Goal: Task Accomplishment & Management: Use online tool/utility

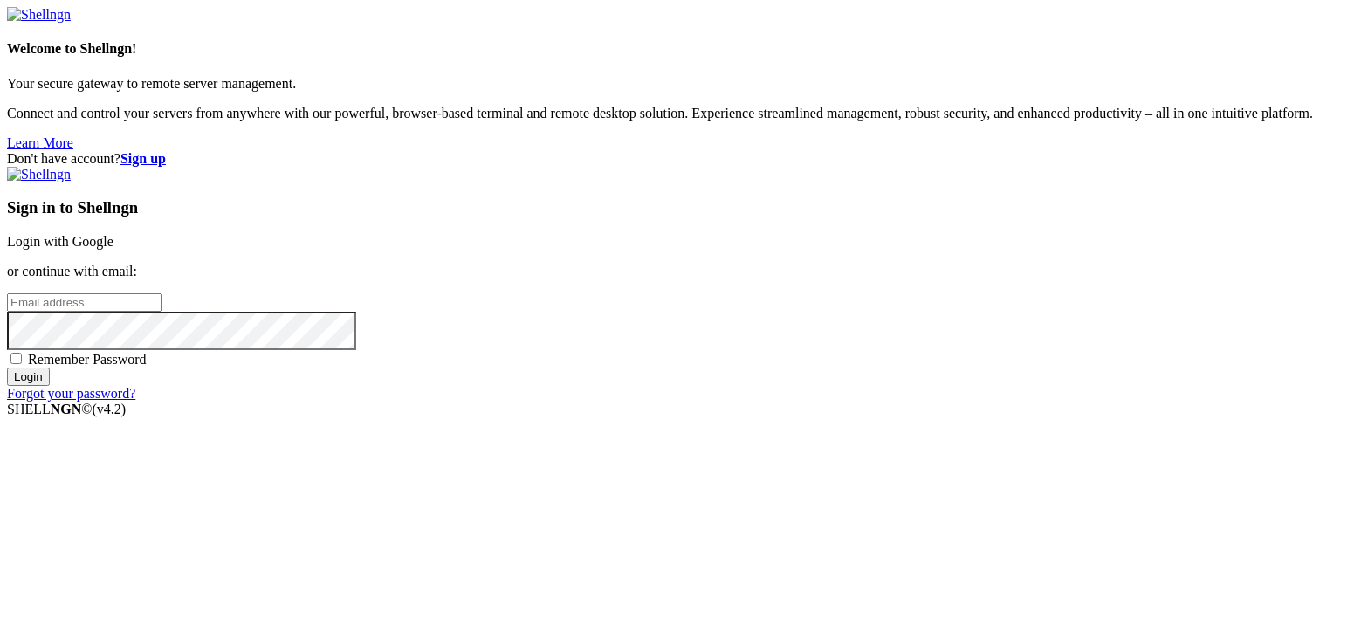
click at [147, 367] on span "Remember Password" at bounding box center [87, 359] width 119 height 15
click at [22, 364] on input "Remember Password" at bounding box center [15, 358] width 11 height 11
checkbox input "true"
click at [161, 309] on input "email" at bounding box center [84, 302] width 155 height 18
type input "[EMAIL_ADDRESS][DOMAIN_NAME]"
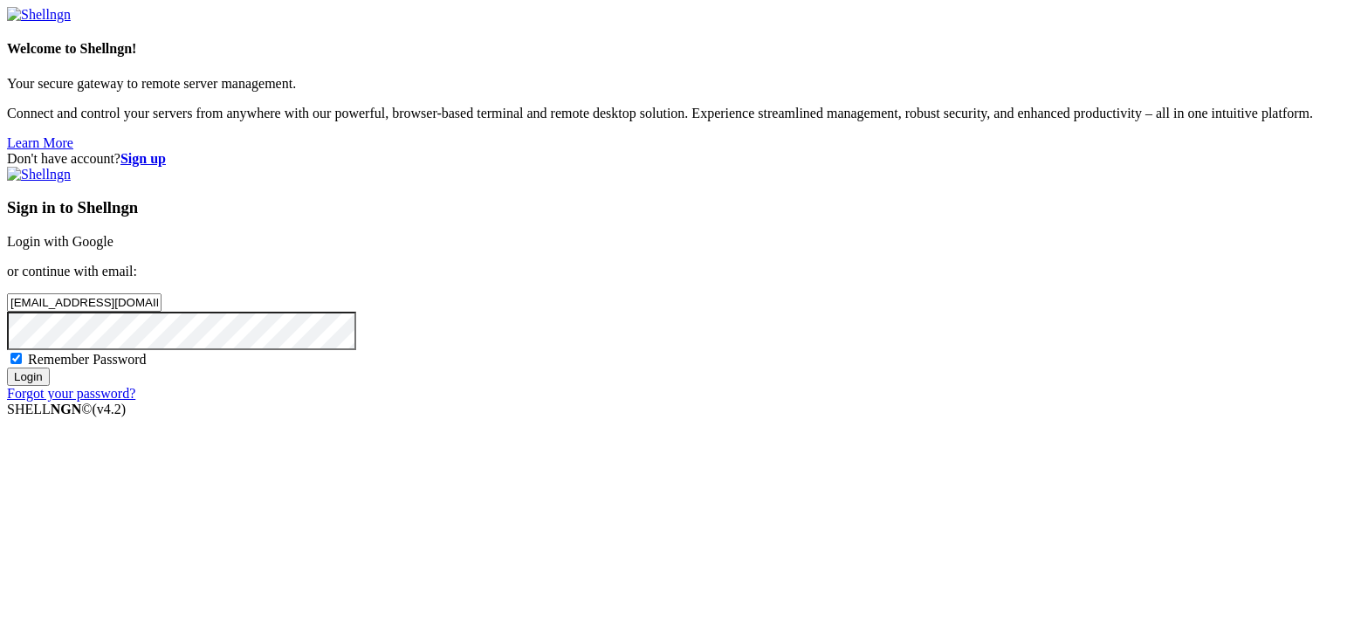
click at [7, 367] on input "Login" at bounding box center [28, 376] width 43 height 18
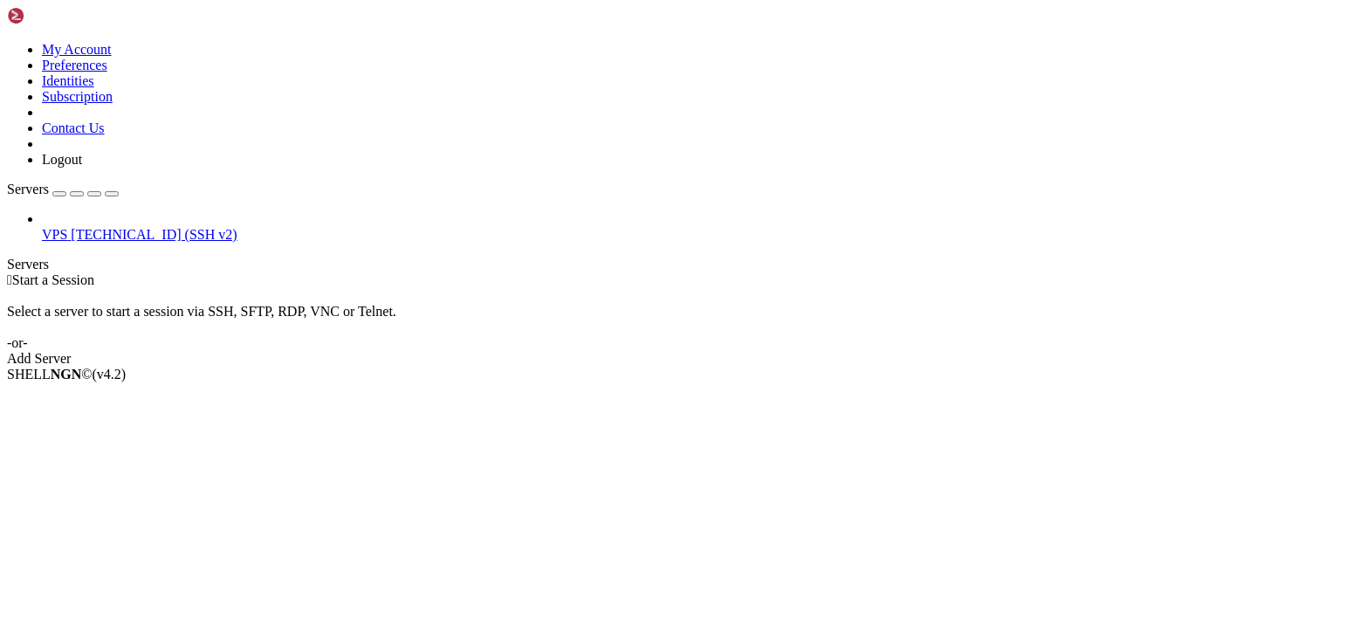
click at [66, 227] on span "VPS" at bounding box center [54, 234] width 25 height 15
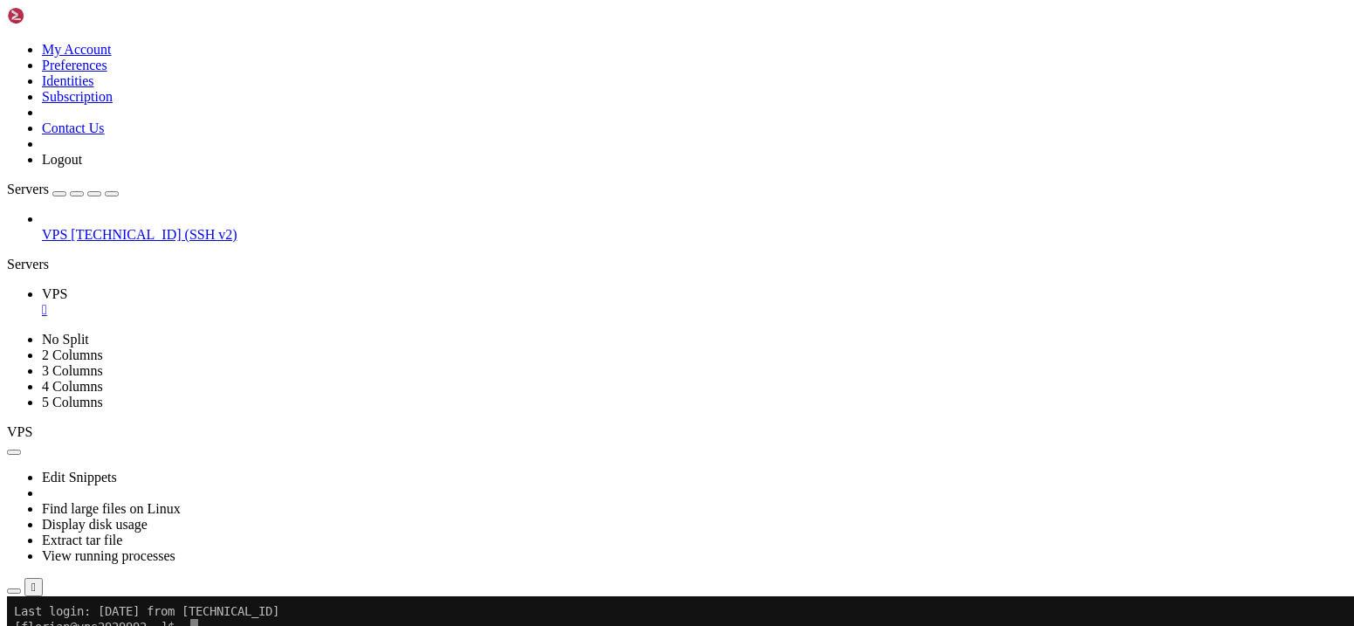
click at [211, 625] on x-row "[florian@vps2929992 ~]$" at bounding box center [574, 627] width 1120 height 16
click at [197, 625] on x-row "[florian@vps2929992 ~]$" at bounding box center [574, 627] width 1120 height 16
click at [267, 619] on x-row "[florian@vps2929992 ~]$" at bounding box center [574, 627] width 1120 height 16
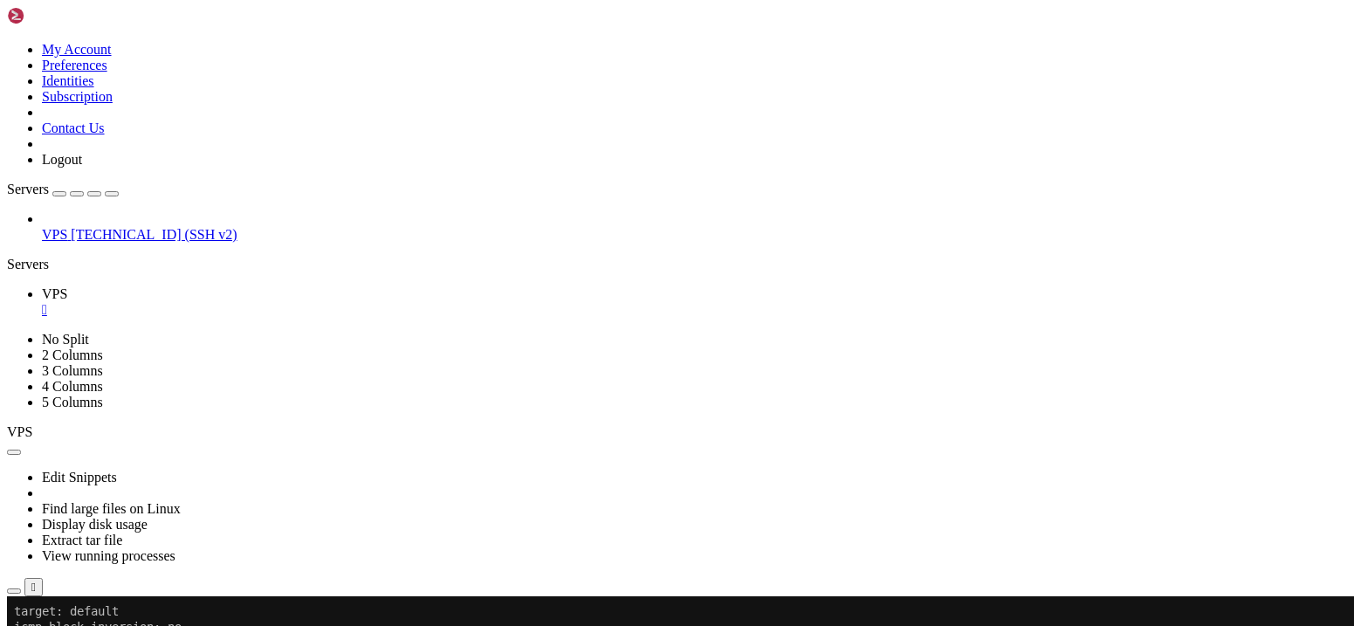
click at [14, 596] on div at bounding box center [10, 596] width 7 height 0
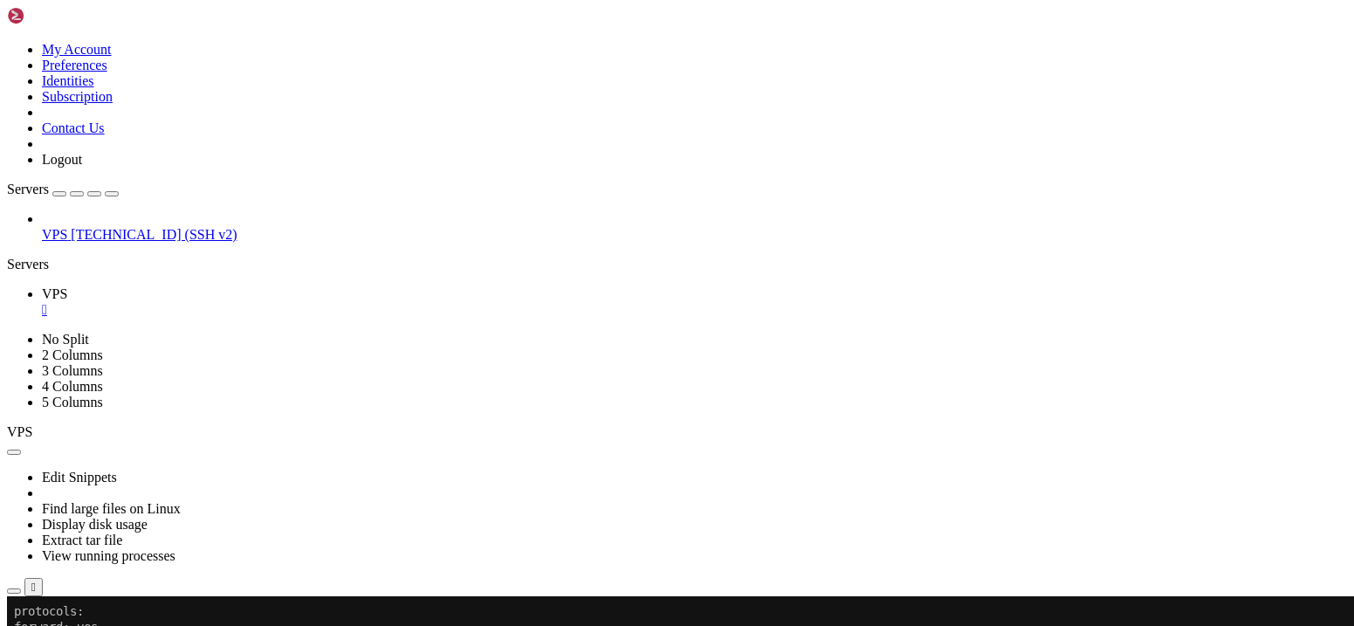
drag, startPoint x: 56, startPoint y: 750, endPoint x: 779, endPoint y: 856, distance: 731.4
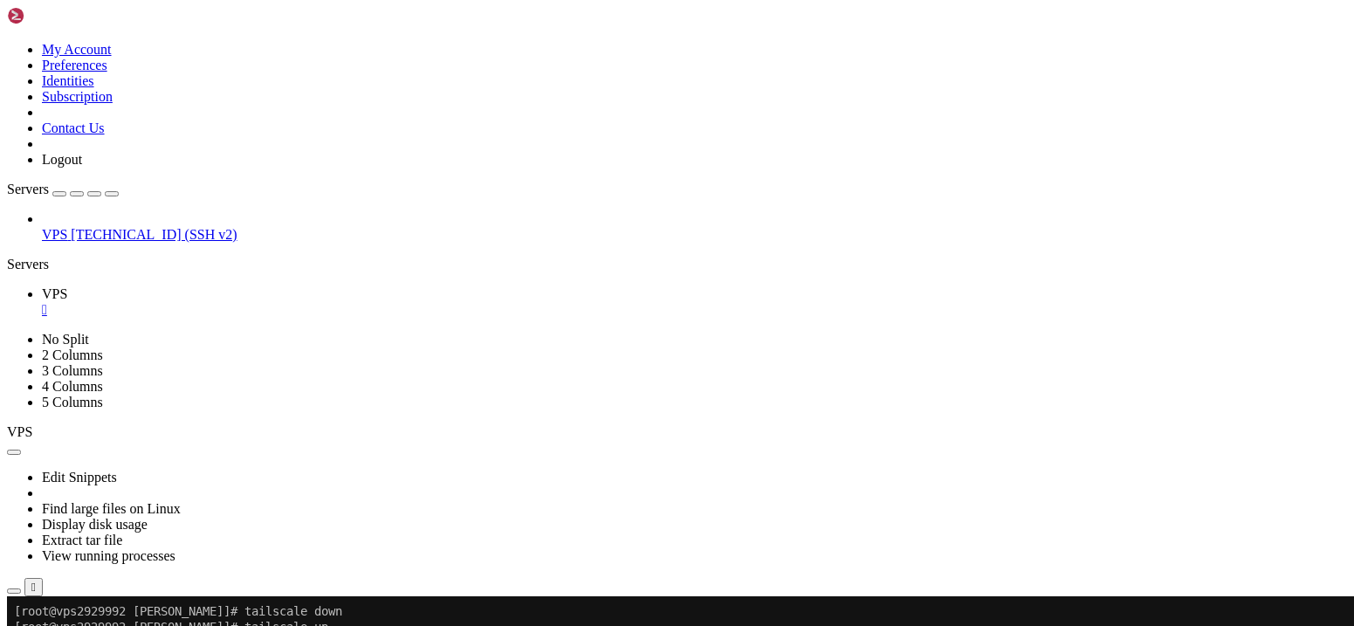
scroll to position [1878, 0]
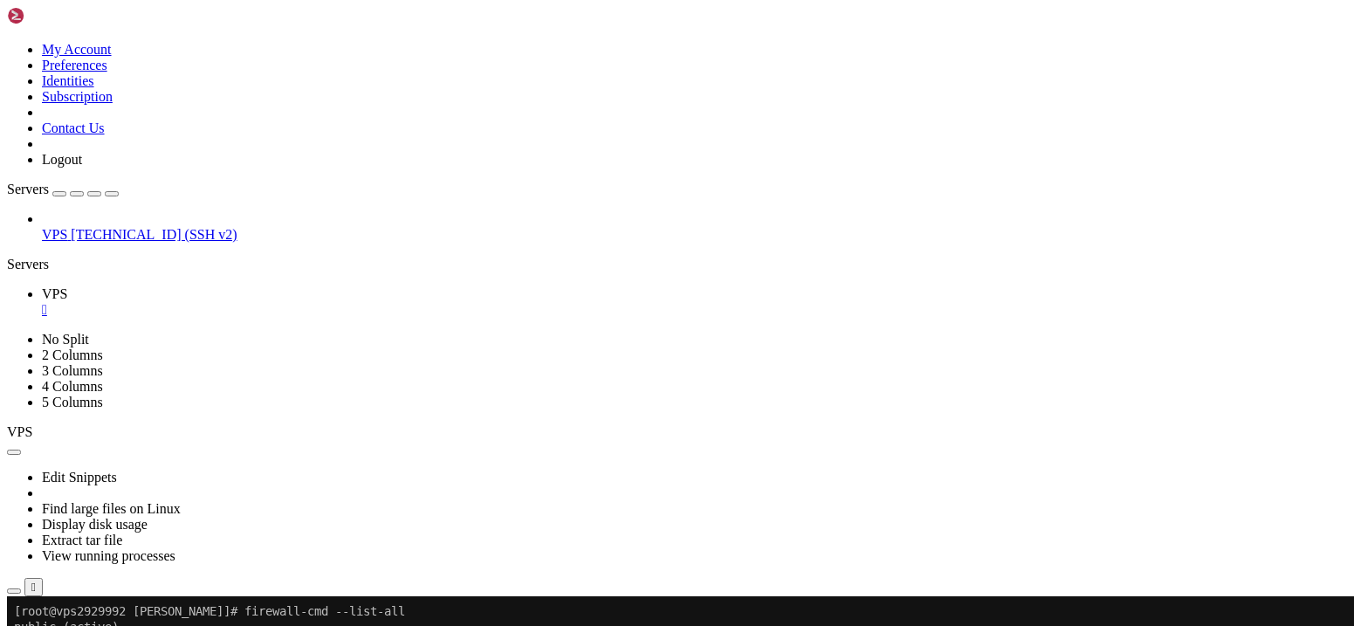
scroll to position [1267, 0]
drag, startPoint x: 690, startPoint y: 890, endPoint x: 79, endPoint y: 893, distance: 611.9
drag, startPoint x: 691, startPoint y: 894, endPoint x: 80, endPoint y: 896, distance: 611.0
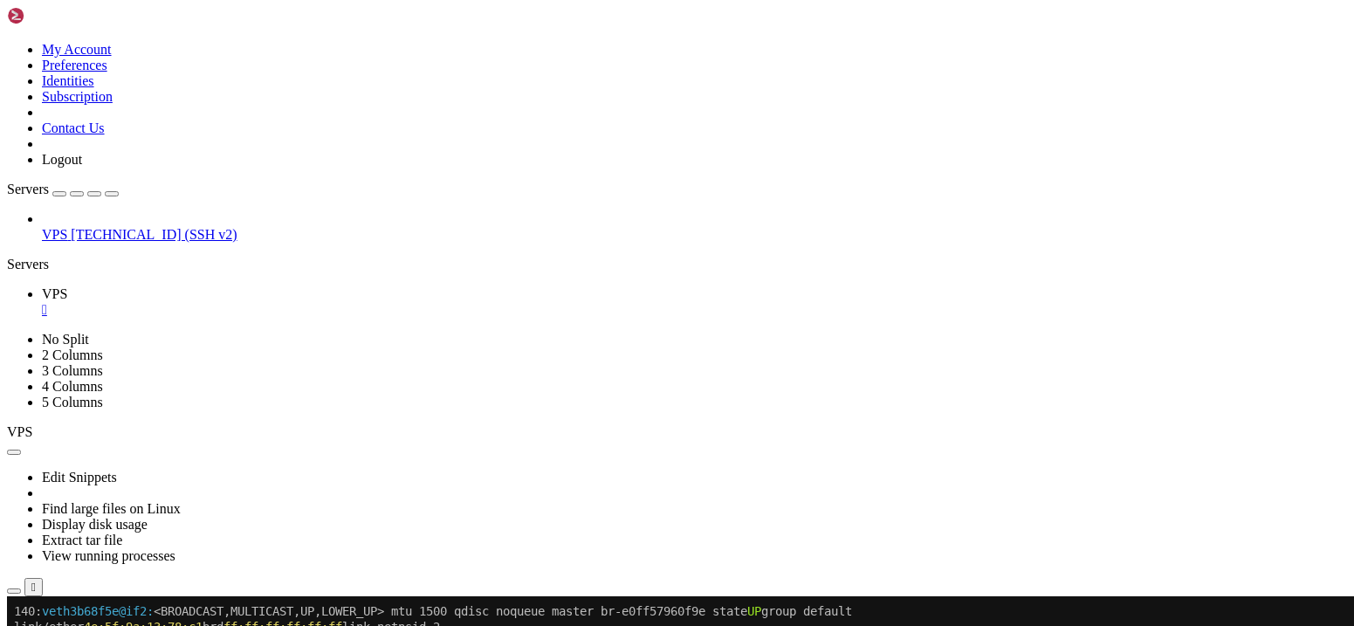
scroll to position [4509, 0]
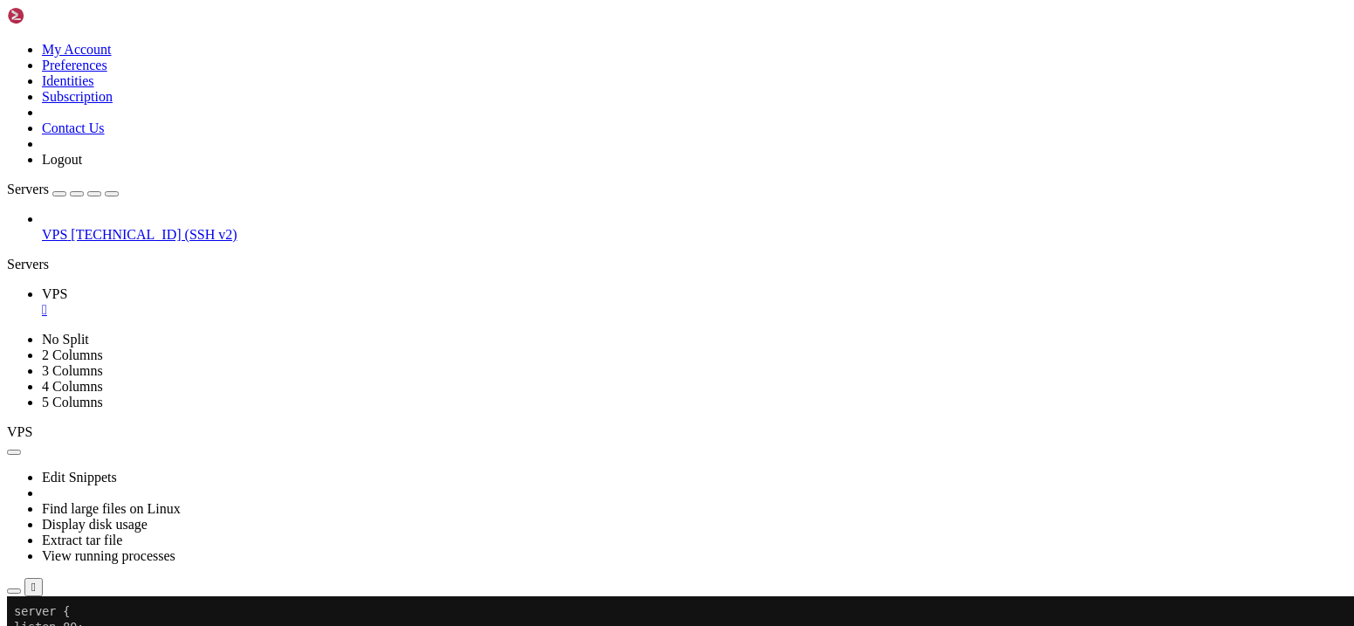
scroll to position [4855, 0]
click at [215, 625] on x-row "listen 8080 default_server;" at bounding box center [574, 627] width 1120 height 16
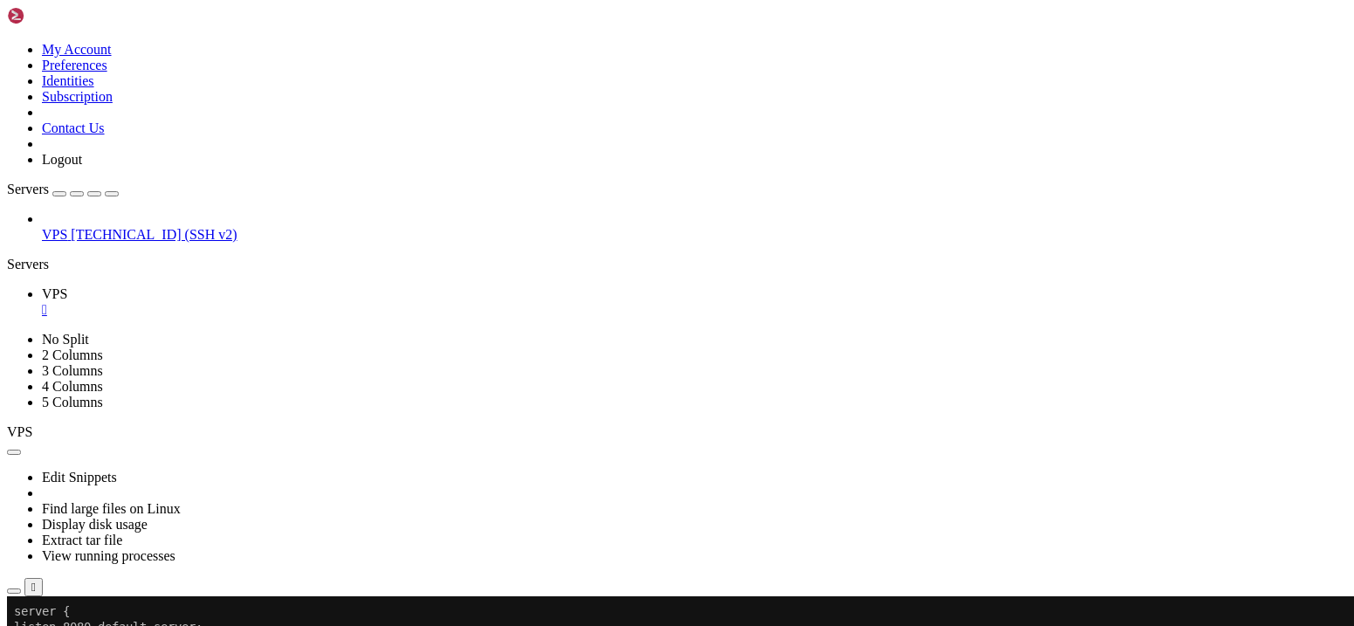
drag, startPoint x: 50, startPoint y: 723, endPoint x: 10, endPoint y: 613, distance: 116.8
click at [74, 625] on x-row "listen 8080 default_server;" at bounding box center [574, 627] width 1120 height 16
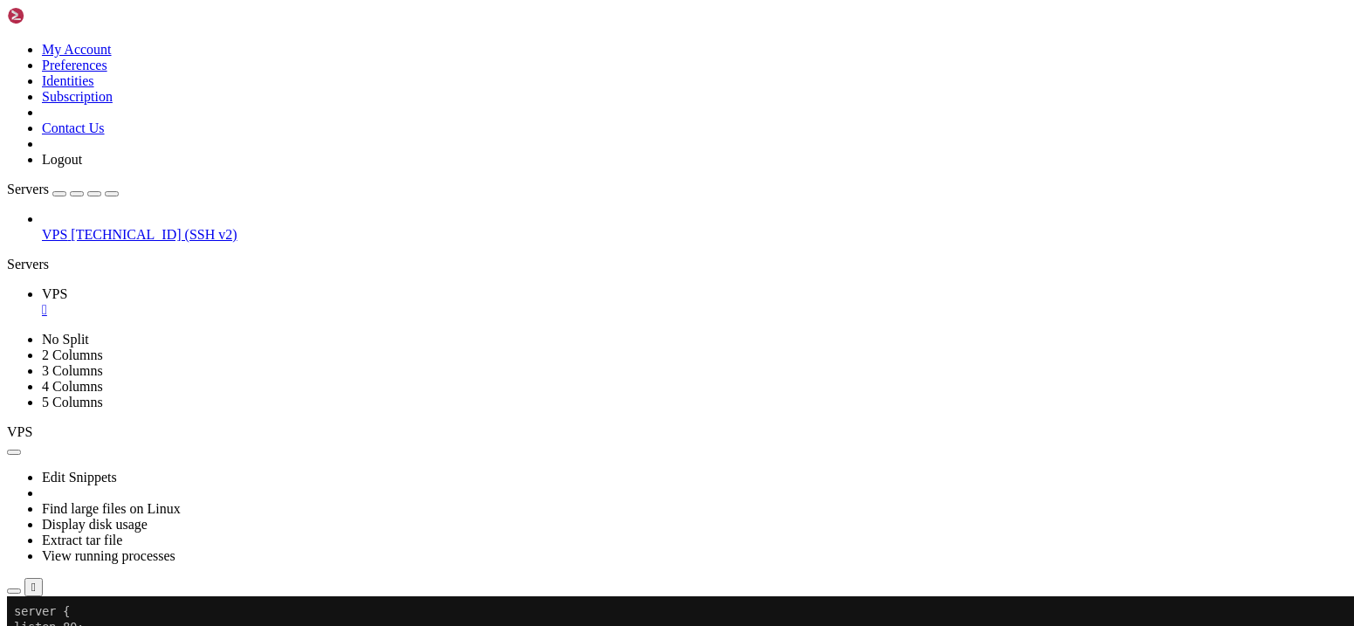
scroll to position [5154, 0]
drag, startPoint x: 72, startPoint y: 779, endPoint x: 12, endPoint y: 754, distance: 65.0
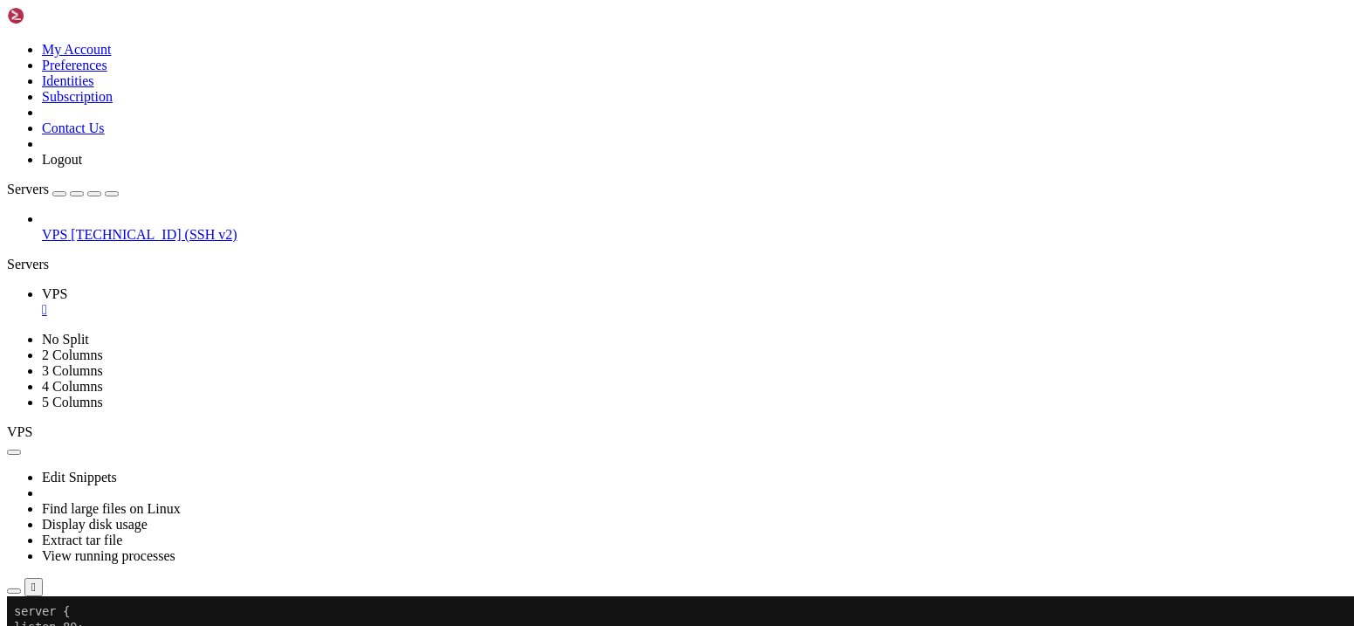
drag, startPoint x: 85, startPoint y: 785, endPoint x: 16, endPoint y: 758, distance: 74.1
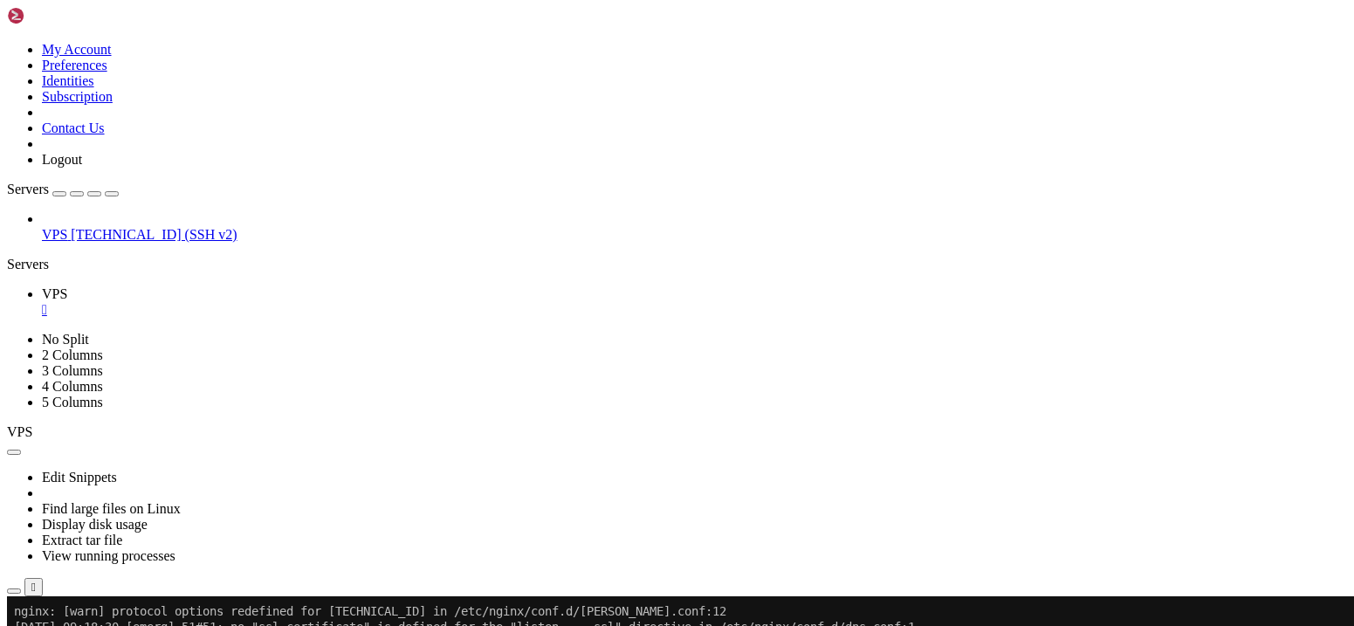
scroll to position [5452, 0]
